Goal: Book appointment/travel/reservation

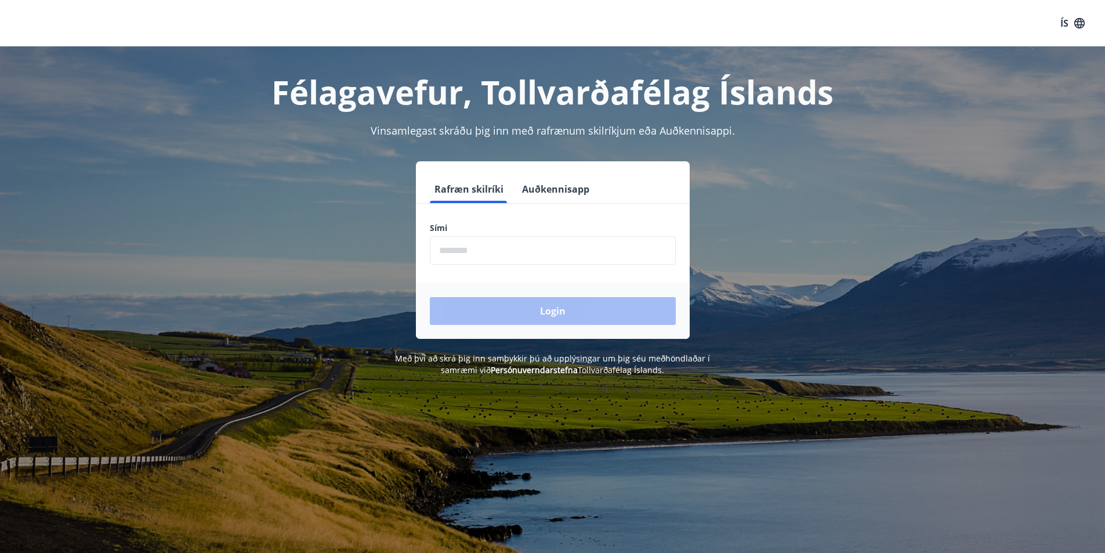
click at [495, 253] on input "phone" at bounding box center [553, 250] width 246 height 28
type input "********"
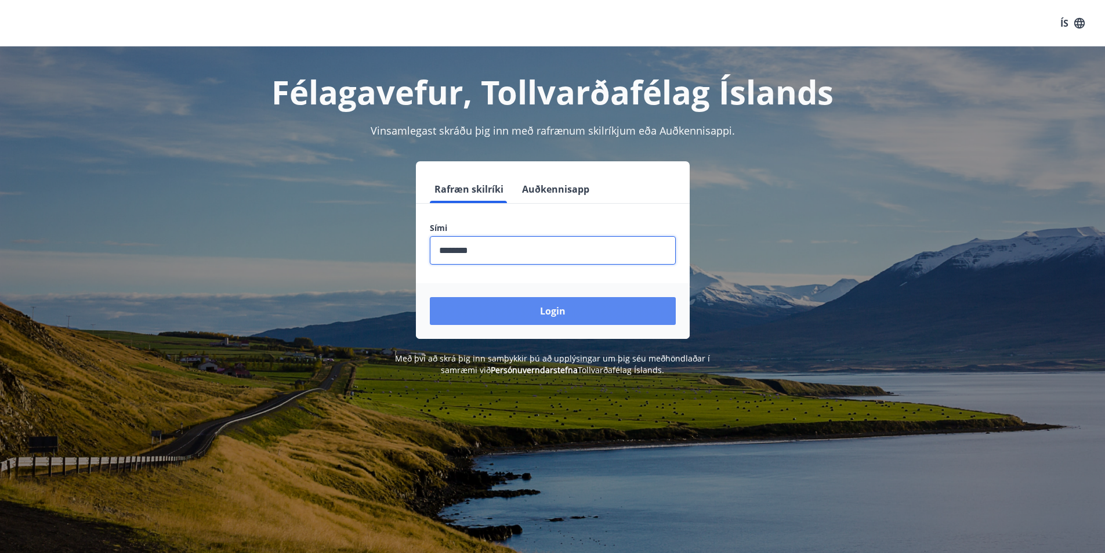
click at [546, 308] on button "Login" at bounding box center [553, 311] width 246 height 28
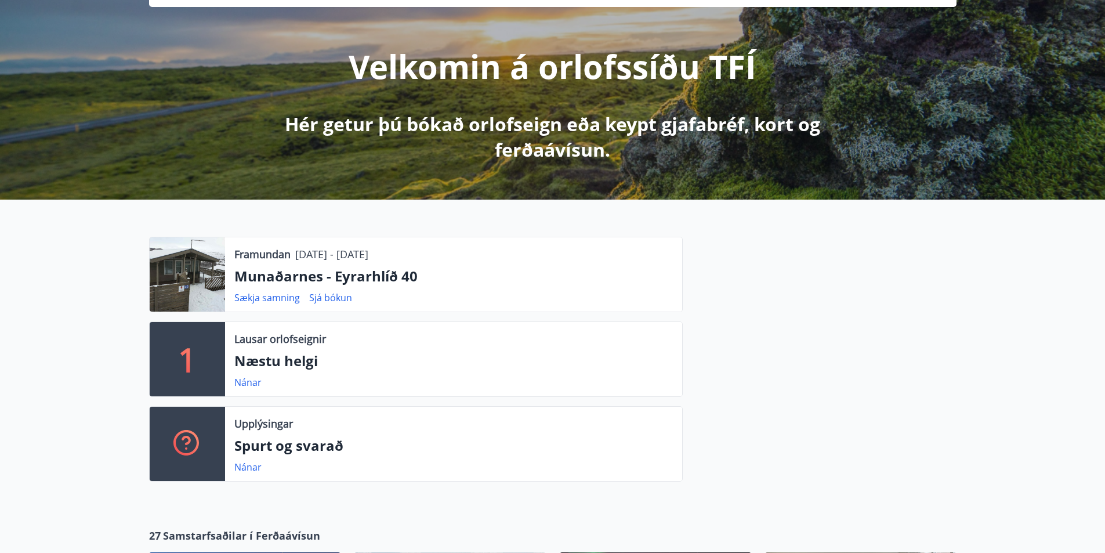
scroll to position [116, 0]
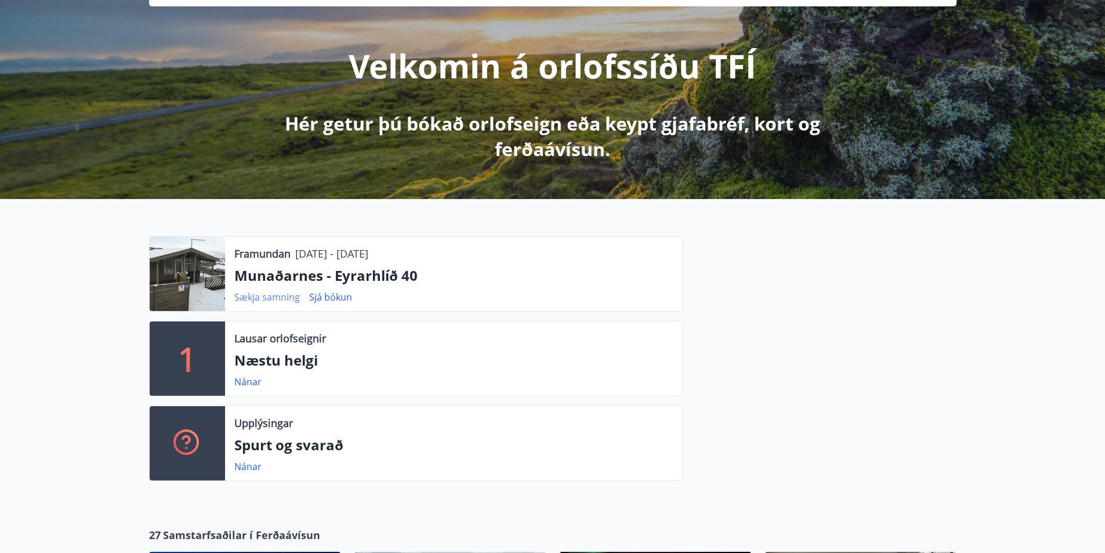
click at [261, 293] on link "Sækja samning" at bounding box center [267, 296] width 66 height 13
click at [328, 297] on link "Sjá bókun" at bounding box center [330, 296] width 43 height 13
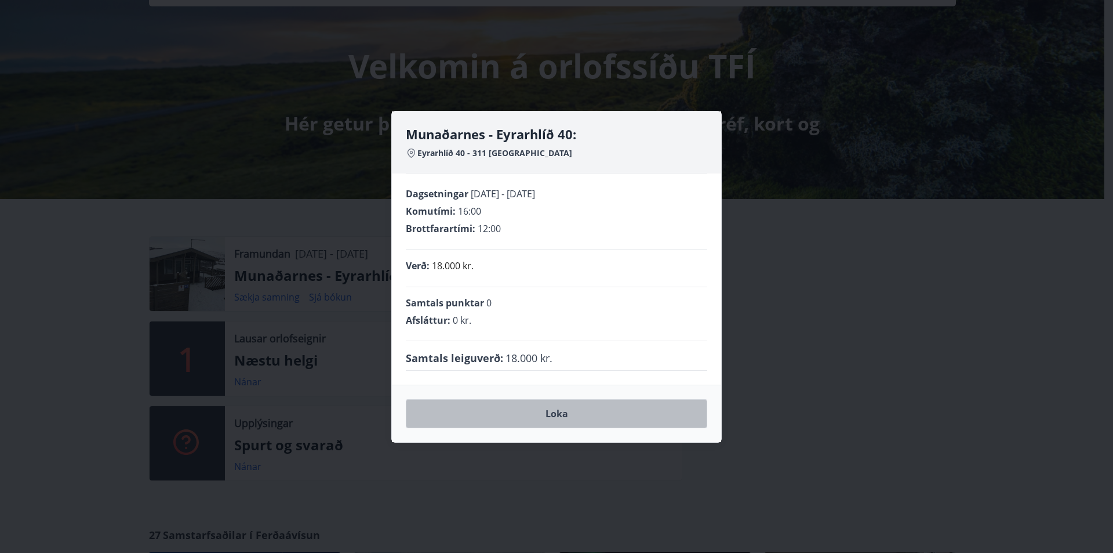
drag, startPoint x: 553, startPoint y: 408, endPoint x: 549, endPoint y: 401, distance: 8.1
click at [553, 407] on button "Loka" at bounding box center [557, 413] width 302 height 29
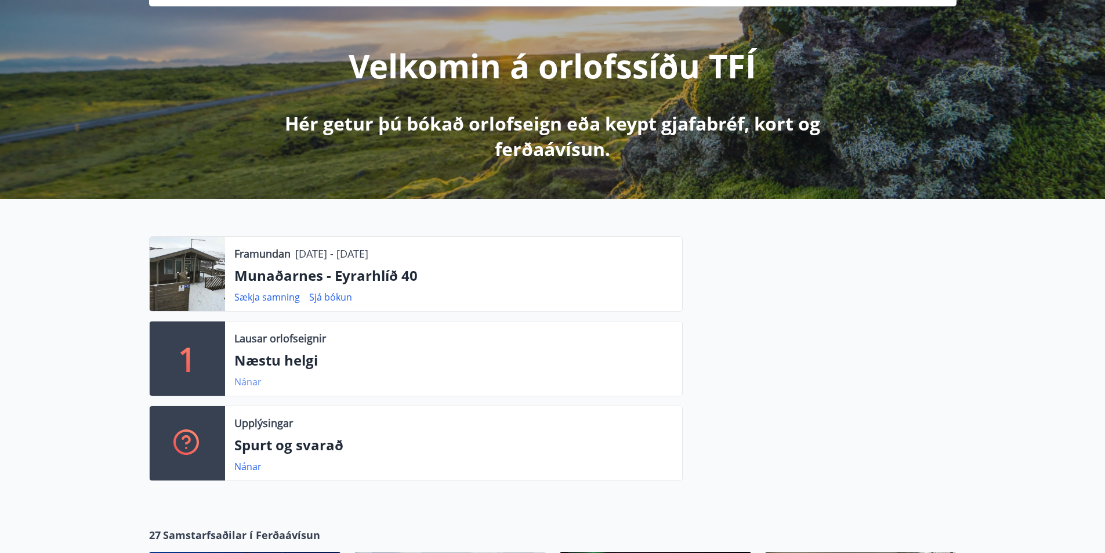
click at [245, 380] on link "Nánar" at bounding box center [247, 381] width 27 height 13
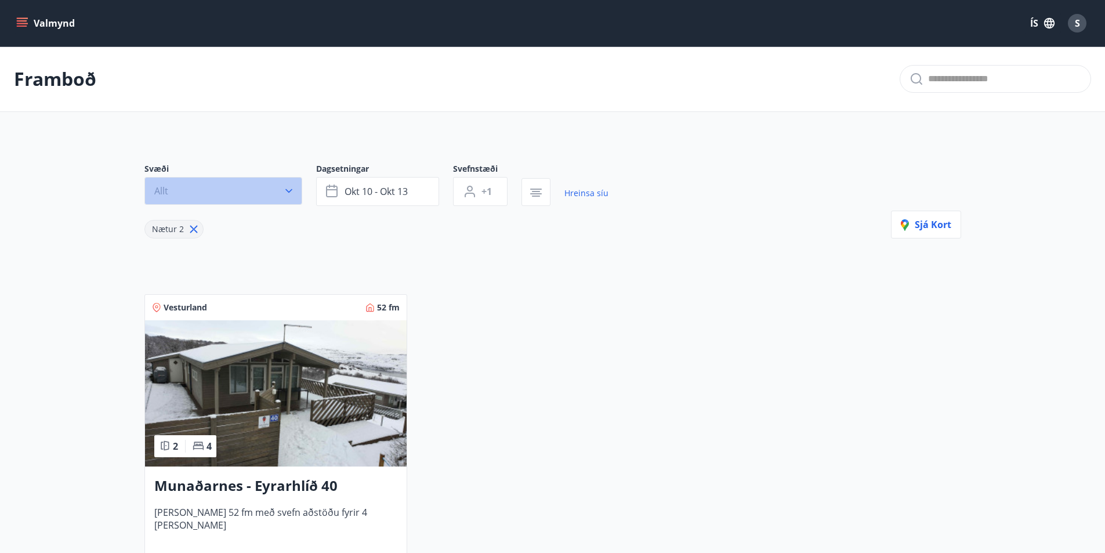
click at [288, 192] on icon "button" at bounding box center [288, 191] width 7 height 4
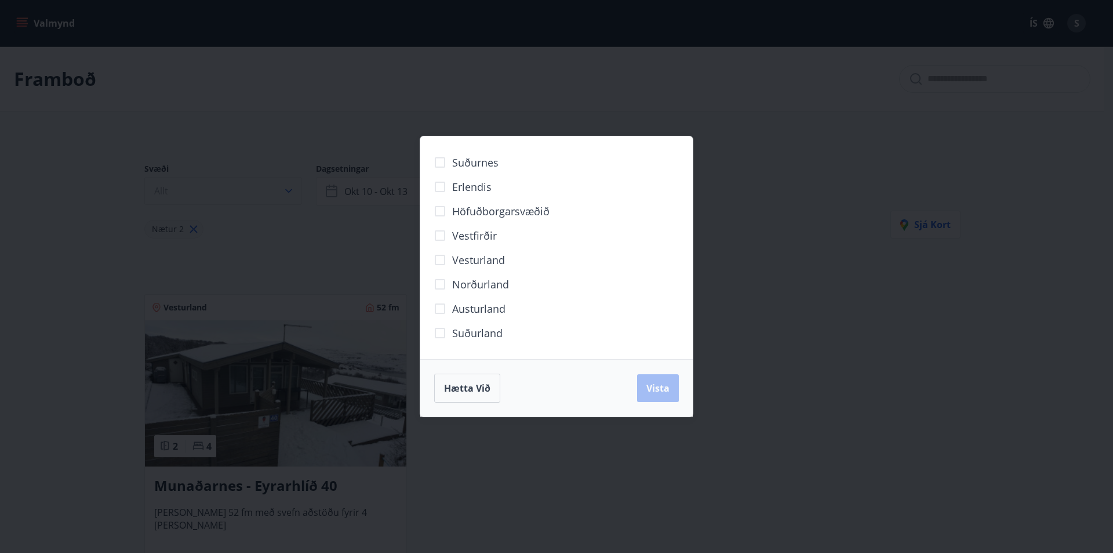
click at [288, 192] on div "Suðurnes Erlendis Höfuðborgarsvæðið [GEOGRAPHIC_DATA] [GEOGRAPHIC_DATA] [GEOGRA…" at bounding box center [556, 276] width 1113 height 553
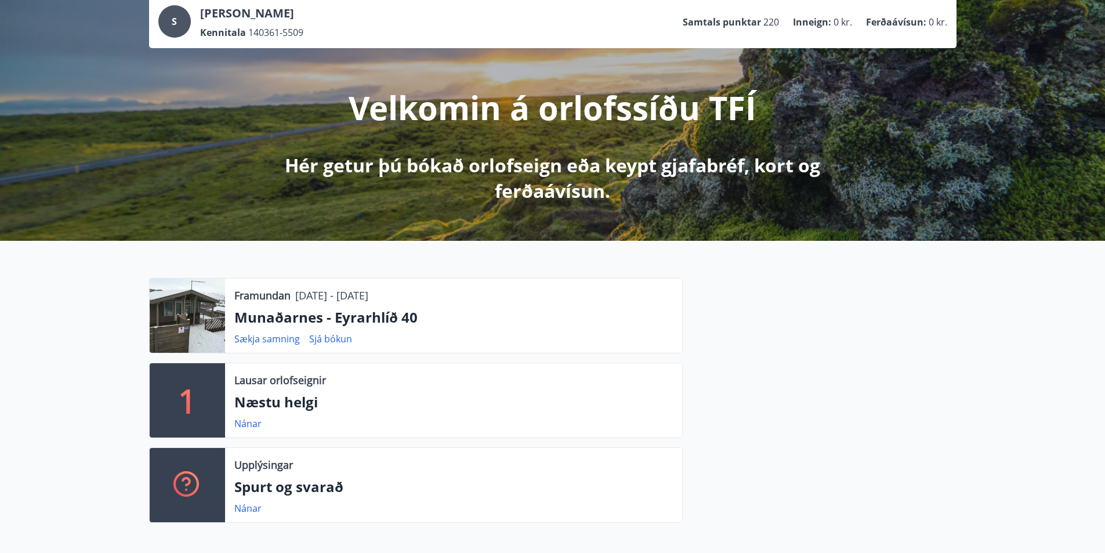
scroll to position [150, 0]
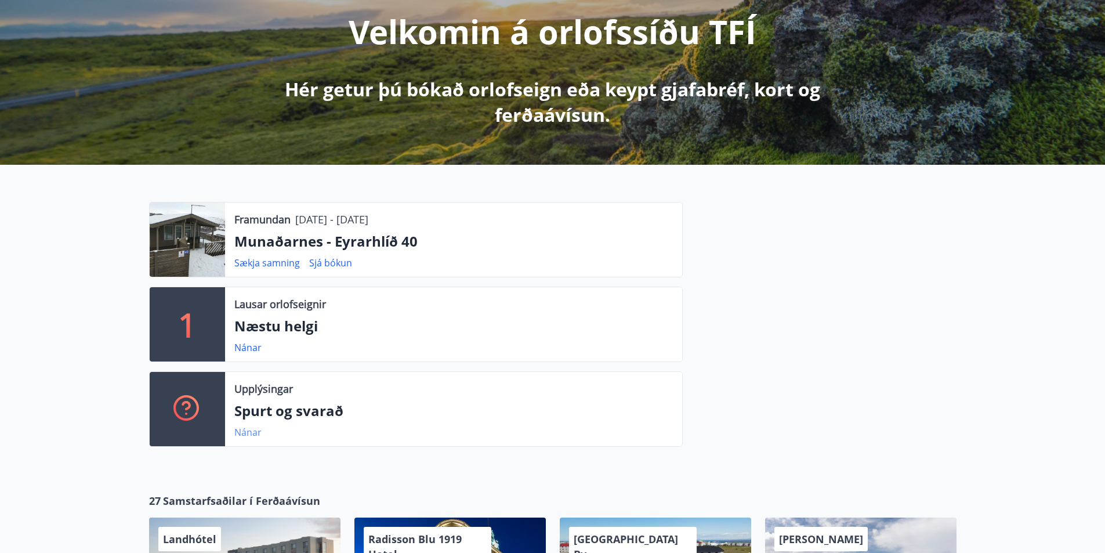
click at [247, 430] on link "Nánar" at bounding box center [247, 432] width 27 height 13
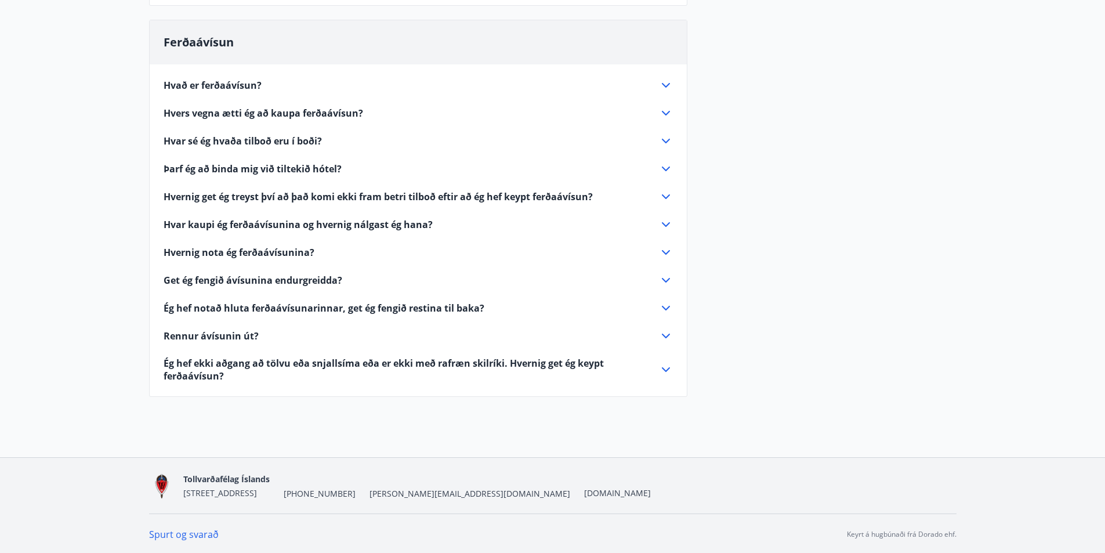
scroll to position [272, 0]
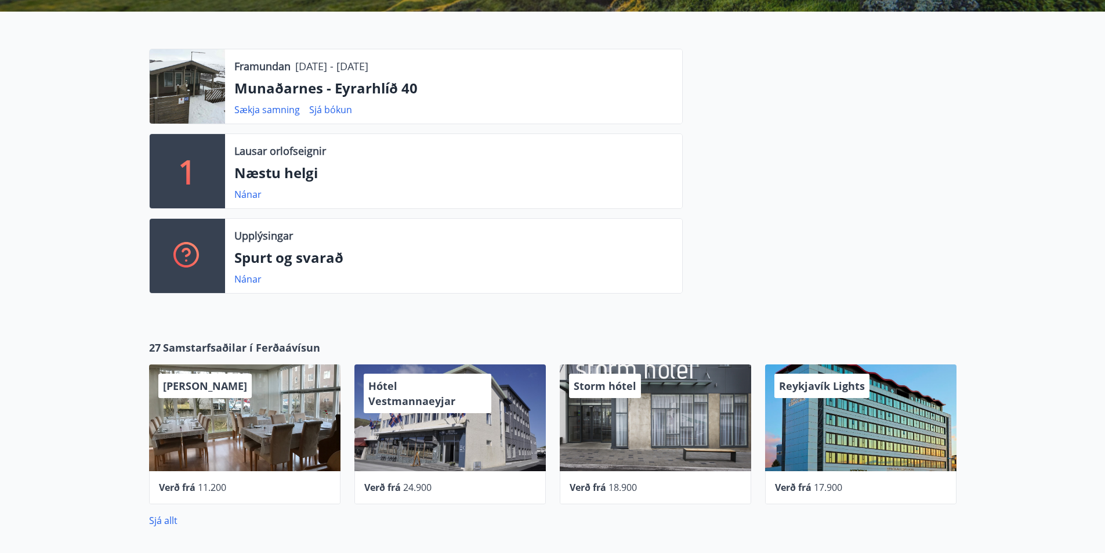
scroll to position [266, 0]
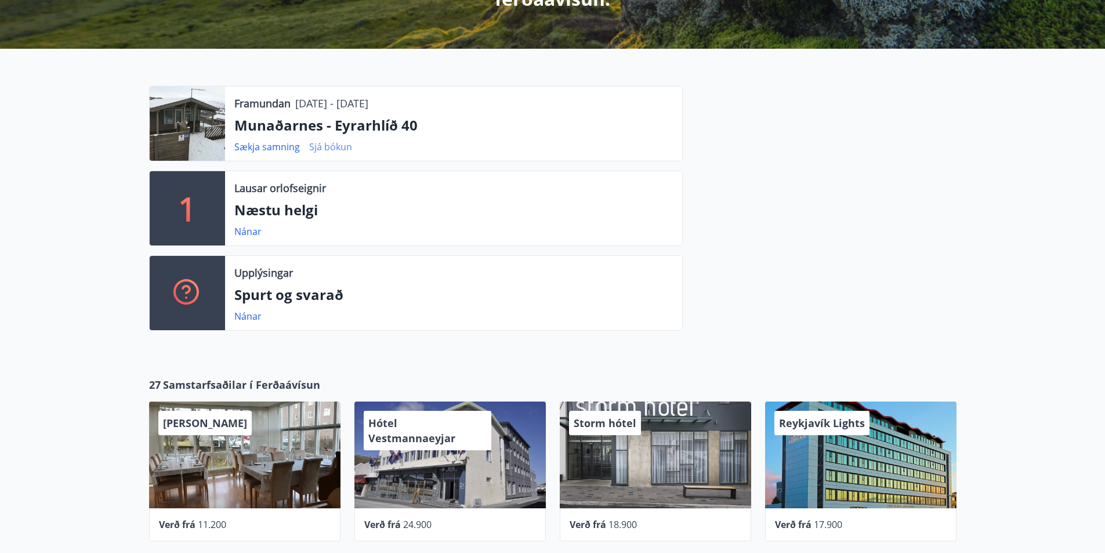
click at [322, 143] on link "Sjá bókun" at bounding box center [330, 146] width 43 height 13
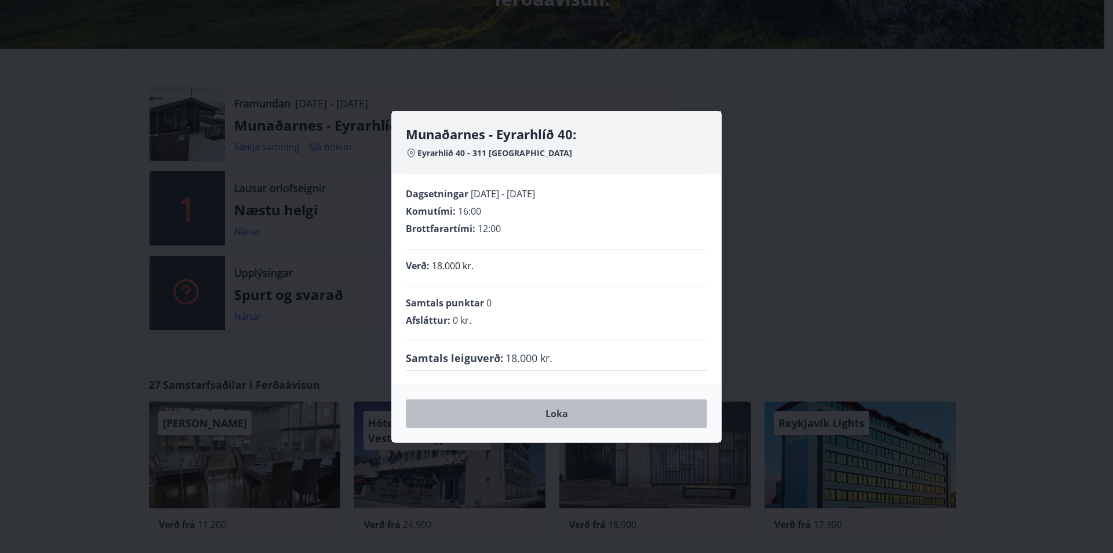
drag, startPoint x: 550, startPoint y: 414, endPoint x: 552, endPoint y: 408, distance: 6.2
click at [550, 412] on button "Loka" at bounding box center [557, 413] width 302 height 29
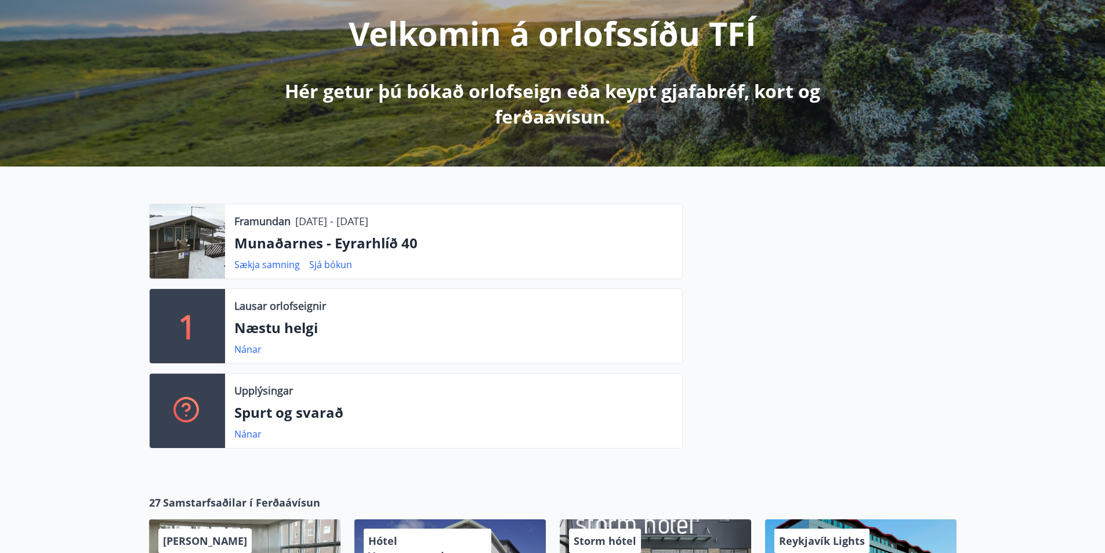
scroll to position [232, 0]
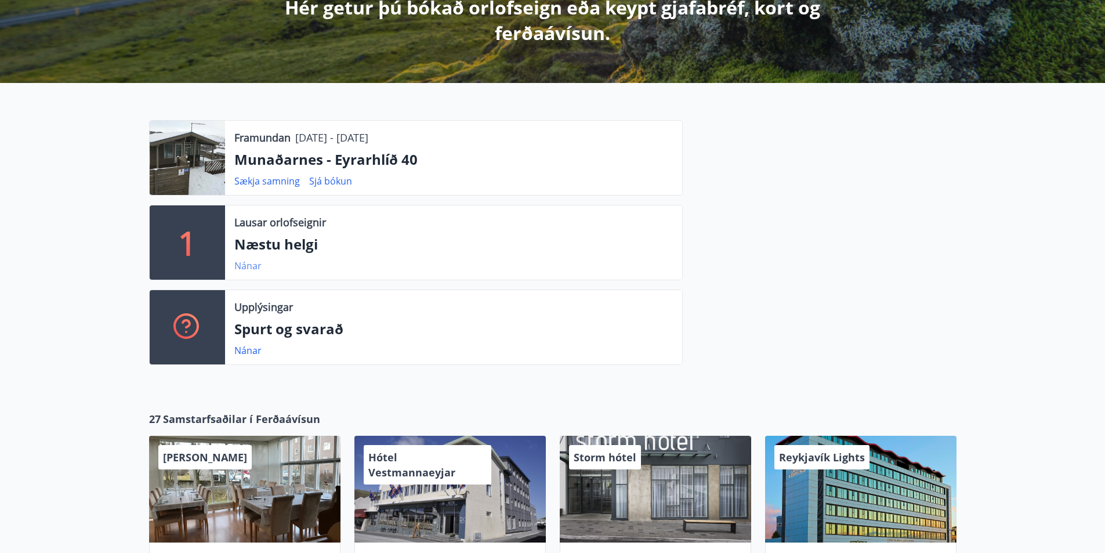
click at [250, 263] on link "Nánar" at bounding box center [247, 265] width 27 height 13
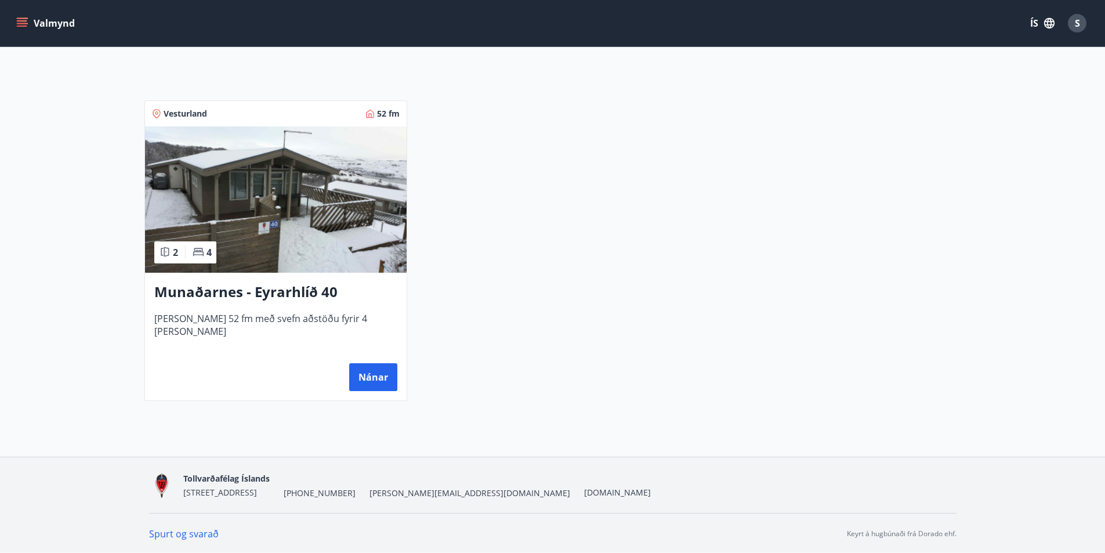
scroll to position [195, 0]
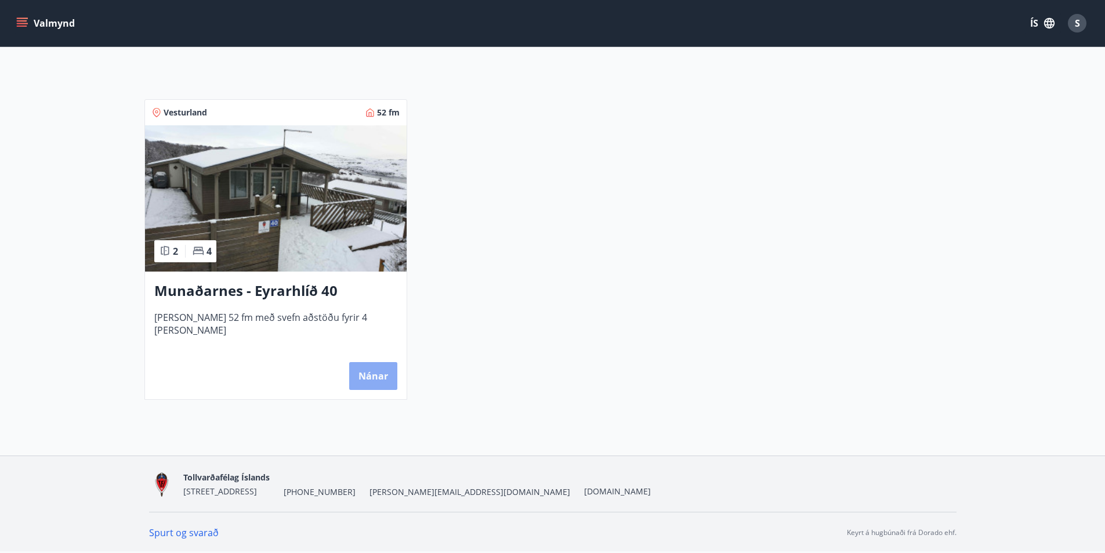
click at [368, 375] on button "Nánar" at bounding box center [373, 376] width 48 height 28
